Goal: Entertainment & Leisure: Consume media (video, audio)

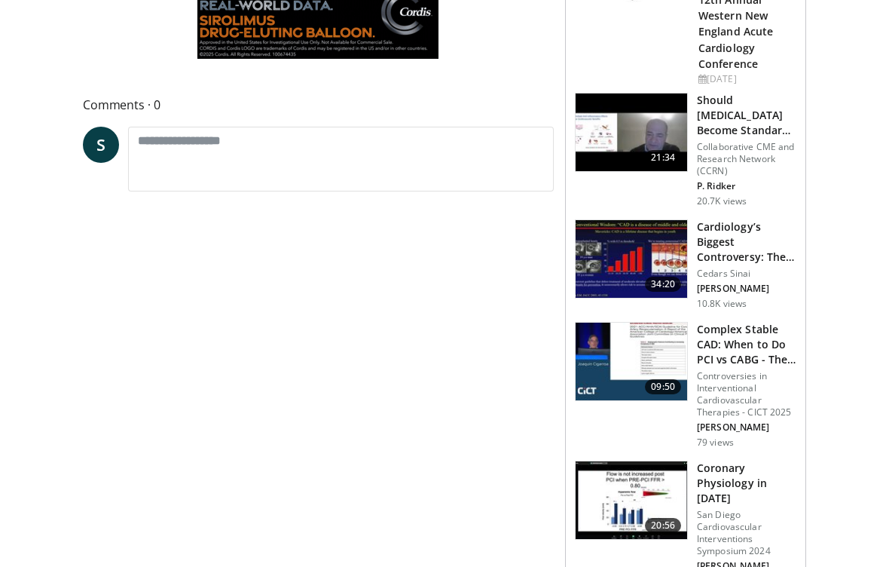
scroll to position [636, 0]
click at [741, 322] on h3 "Complex Stable CAD: When to Do PCI vs CABG - The Interventionalist P…" at bounding box center [746, 344] width 99 height 45
